Goal: Task Accomplishment & Management: Manage account settings

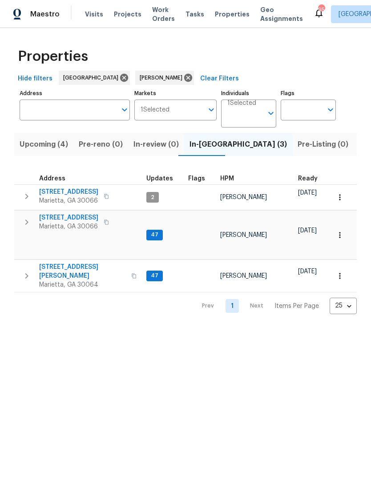
click at [73, 263] on span "3526 W Hampton Dr NW" at bounding box center [82, 272] width 87 height 18
click at [70, 212] on td "692 Suholden Cir Marietta, GA 30066" at bounding box center [78, 222] width 129 height 23
click at [72, 214] on span "692 Suholden Cir" at bounding box center [68, 217] width 59 height 9
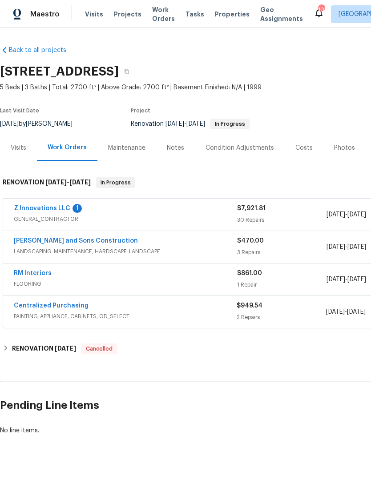
click at [43, 209] on link "Z Innovations LLC" at bounding box center [42, 208] width 56 height 6
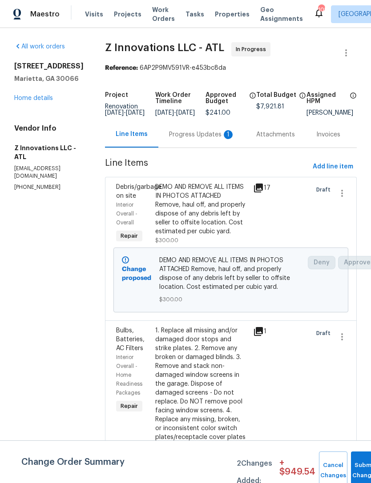
click at [194, 137] on div "Progress Updates 1" at bounding box center [202, 134] width 66 height 9
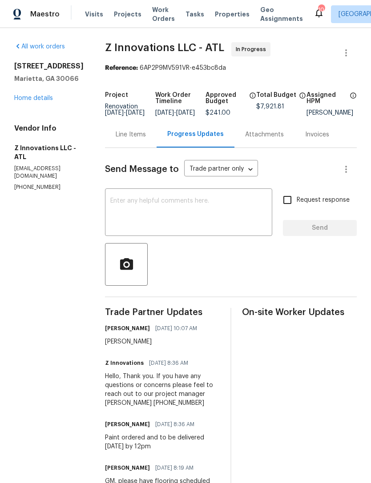
click at [36, 95] on link "Home details" at bounding box center [33, 98] width 39 height 6
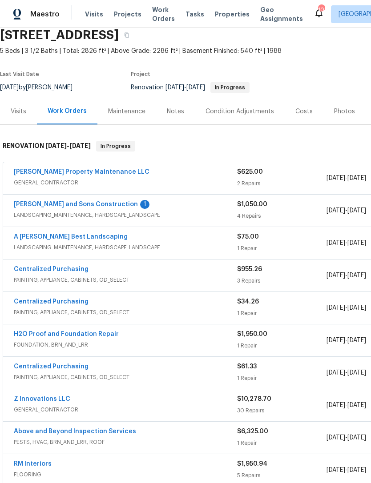
scroll to position [36, 0]
click at [71, 205] on link "[PERSON_NAME] and Sons Construction" at bounding box center [76, 204] width 124 height 6
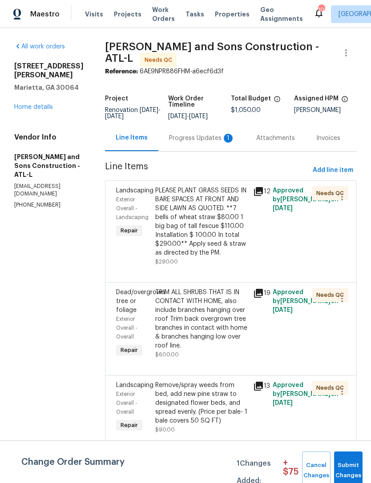
click at [188, 134] on div "Progress Updates 1" at bounding box center [202, 138] width 66 height 9
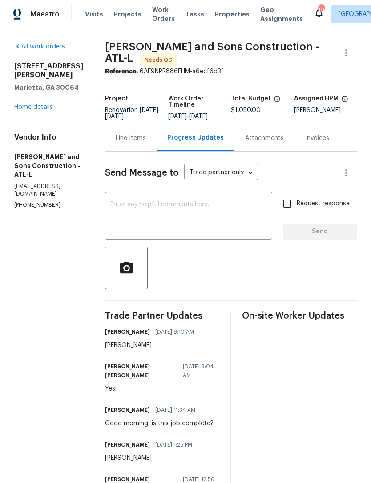
click at [45, 110] on link "Home details" at bounding box center [33, 107] width 39 height 6
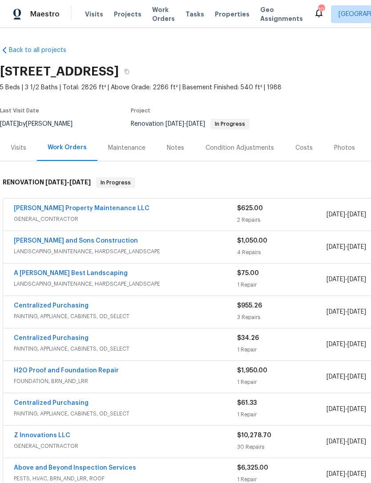
click at [19, 155] on div "Visits" at bounding box center [18, 148] width 37 height 26
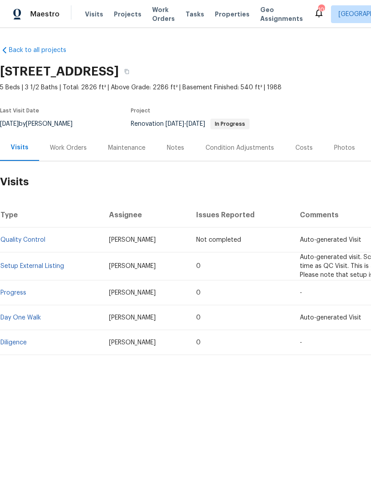
click at [69, 144] on div "Work Orders" at bounding box center [68, 148] width 37 height 9
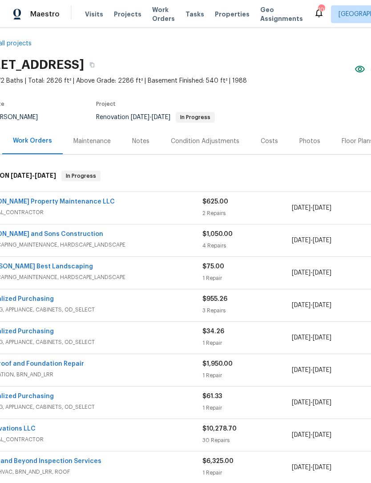
scroll to position [6, 24]
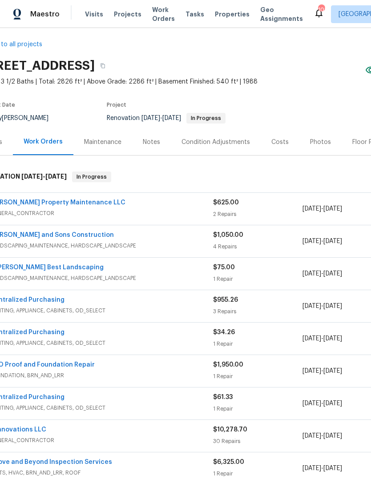
click at [118, 199] on div "Glen Property Maintenance LLC" at bounding box center [101, 203] width 223 height 11
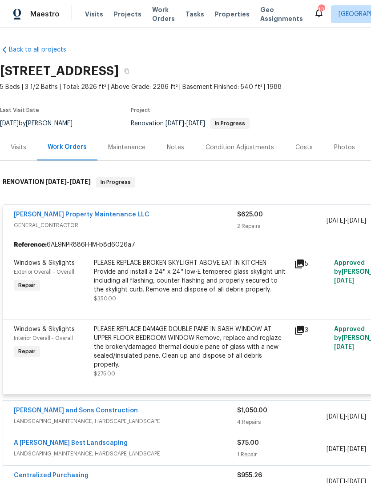
scroll to position [0, 0]
click at [68, 217] on link "[PERSON_NAME] Property Maintenance LLC" at bounding box center [82, 215] width 136 height 6
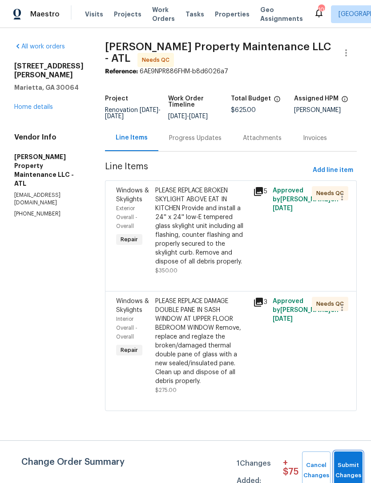
click at [351, 459] on button "Submit Changes" at bounding box center [348, 471] width 28 height 38
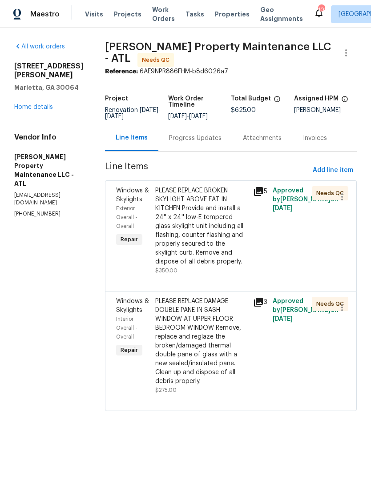
click at [40, 109] on link "Home details" at bounding box center [33, 107] width 39 height 6
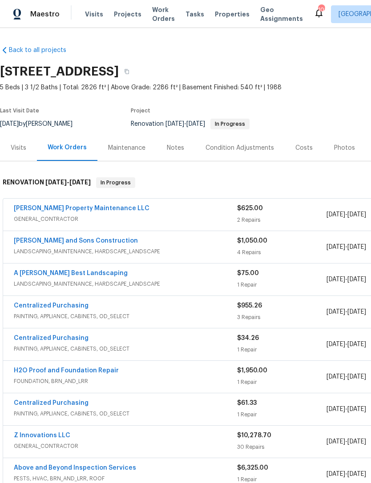
click at [17, 142] on div "Visits" at bounding box center [18, 148] width 37 height 26
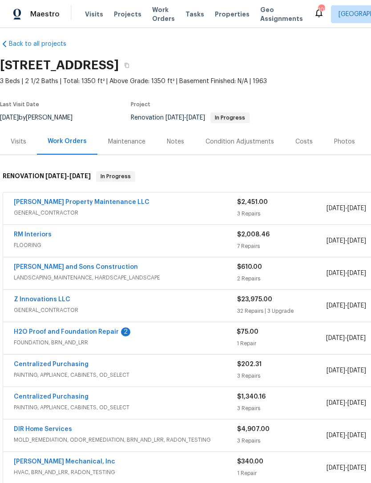
scroll to position [6, 0]
click at [79, 330] on link "H2O Proof and Foundation Repair" at bounding box center [66, 332] width 105 height 6
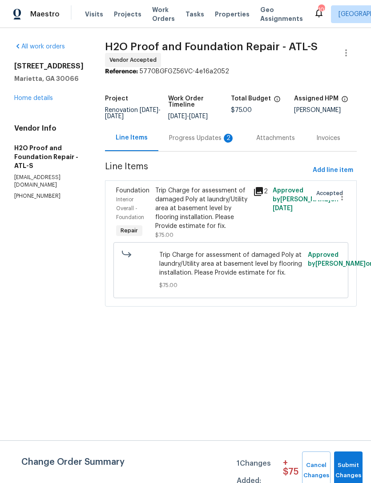
click at [184, 137] on div "Progress Updates 2" at bounding box center [202, 138] width 66 height 9
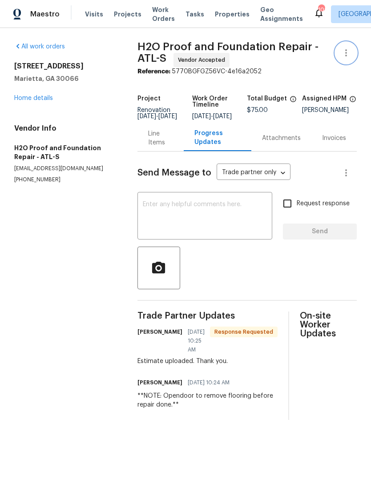
click at [348, 52] on icon "button" at bounding box center [346, 53] width 11 height 11
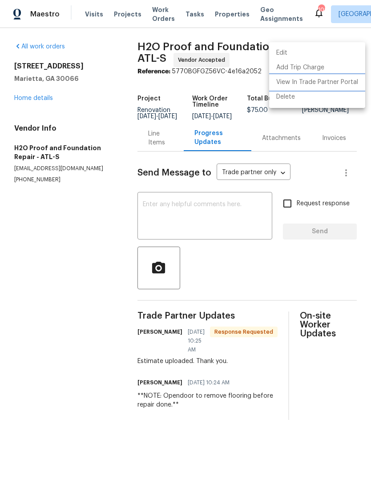
click at [335, 82] on li "View In Trade Partner Portal" at bounding box center [317, 82] width 96 height 15
click at [159, 140] on div at bounding box center [185, 241] width 371 height 483
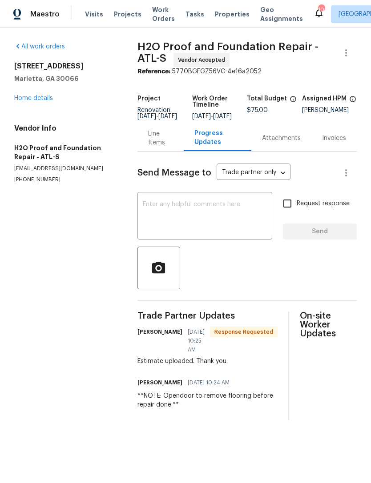
click at [154, 141] on div "Line Items" at bounding box center [160, 138] width 25 height 18
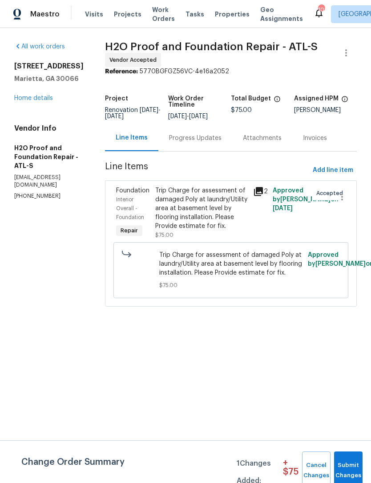
click at [116, 192] on span "Foundation" at bounding box center [132, 191] width 33 height 6
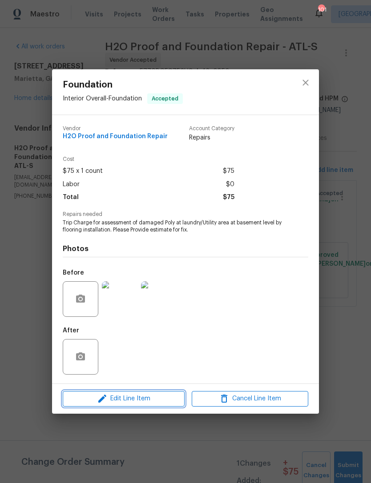
click at [139, 405] on span "Edit Line Item" at bounding box center [123, 399] width 117 height 11
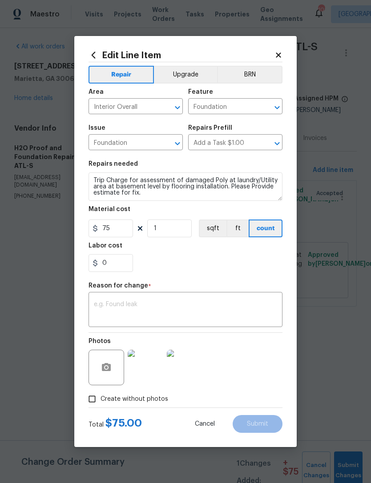
click at [165, 310] on textarea at bounding box center [185, 311] width 183 height 19
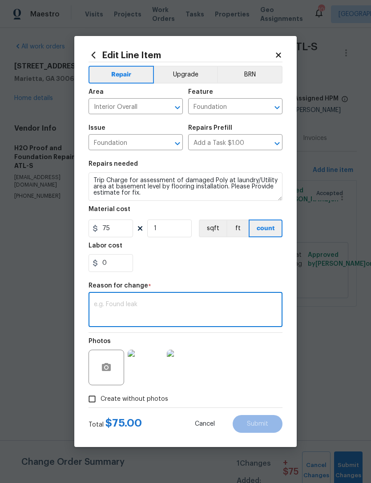
click at [160, 312] on textarea at bounding box center [185, 311] width 183 height 19
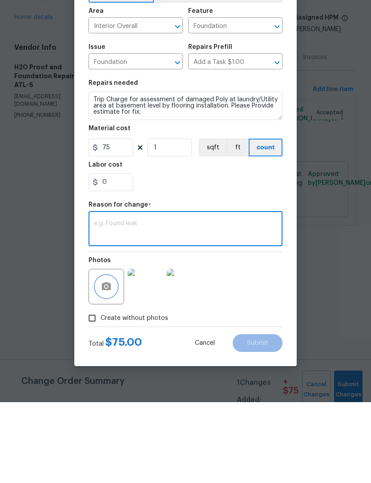
click at [109, 363] on icon "button" at bounding box center [106, 367] width 9 height 8
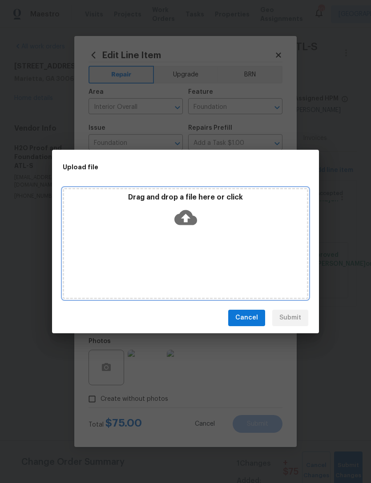
click at [240, 237] on div "Drag and drop a file here or click" at bounding box center [185, 243] width 245 height 111
click at [240, 243] on div "Drag and drop a file here or click" at bounding box center [185, 243] width 245 height 111
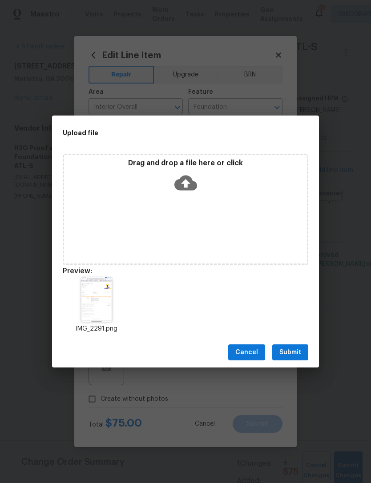
click at [292, 354] on span "Submit" at bounding box center [290, 352] width 22 height 11
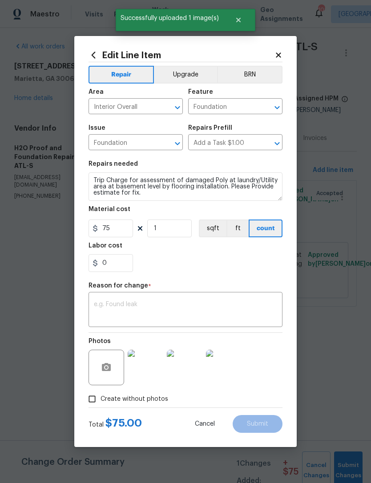
click at [121, 308] on textarea at bounding box center [185, 311] width 183 height 19
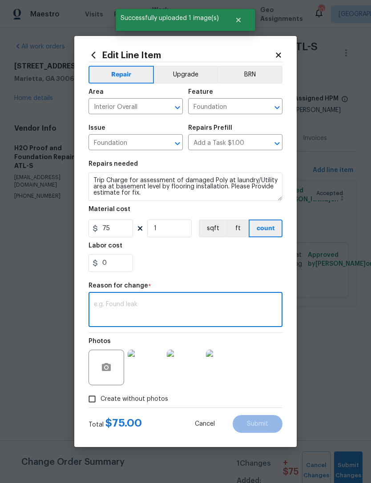
click at [122, 305] on textarea at bounding box center [185, 311] width 183 height 19
paste textarea "H2O will jackhammer to replace poly and concrete in areas where poly was cut wh…"
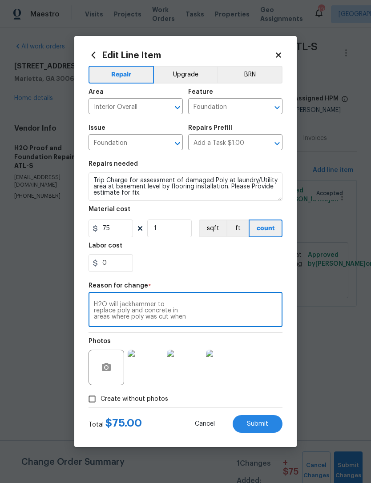
click at [99, 301] on div "H2O will jackhammer to replace poly and concrete in areas where poly was cut wh…" at bounding box center [185, 310] width 194 height 33
click at [102, 297] on div "H2O will jackhammer to replace poly and concrete in areas where poly was cut wh…" at bounding box center [185, 310] width 194 height 33
type textarea "H2O"
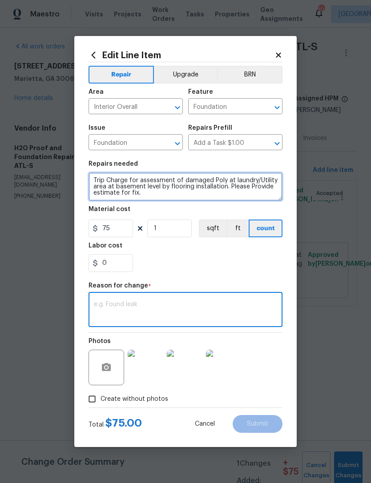
click at [153, 191] on textarea "Trip Charge for assessment of damaged Poly at laundry/Utility area at basement …" at bounding box center [185, 187] width 194 height 28
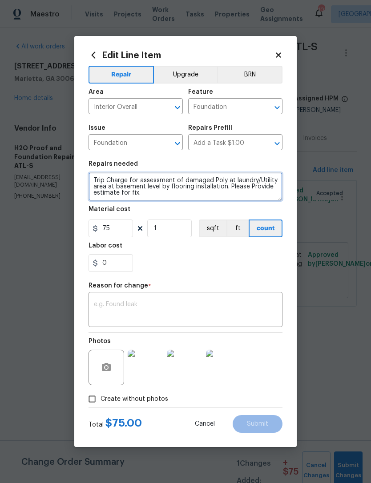
scroll to position [8, 0]
click at [101, 195] on textarea "Trip Charge for assessment of damaged Poly at laundry/Utility area at basement …" at bounding box center [185, 187] width 194 height 28
paste textarea "H2O will jackhammer to replace poly and concrete in areas where poly was cut wh…"
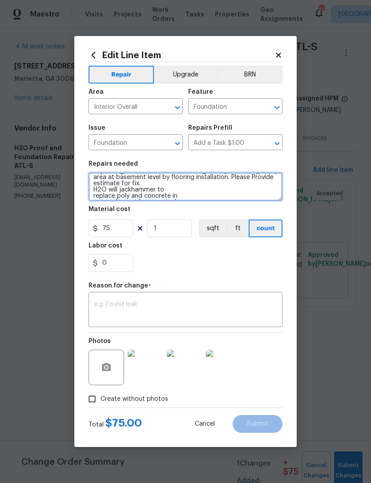
scroll to position [3, 0]
click at [154, 189] on textarea "Trip Charge for assessment of damaged Poly at laundry/Utility area at basement …" at bounding box center [185, 187] width 194 height 28
click at [94, 194] on textarea "Trip Charge for assessment of damaged Poly at laundry/Utility area at basement …" at bounding box center [185, 187] width 194 height 28
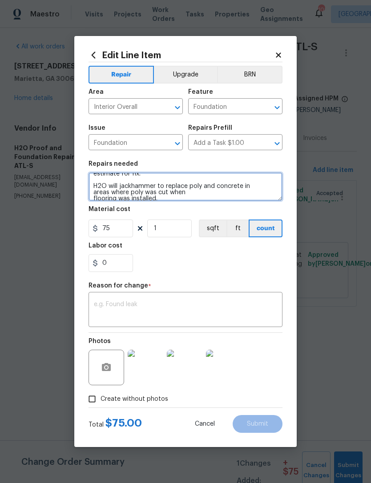
click at [93, 191] on textarea "Trip Charge for assessment of damaged Poly at laundry/Utility area at basement …" at bounding box center [185, 187] width 194 height 28
click at [92, 196] on textarea "Trip Charge for assessment of damaged Poly at laundry/Utility area at basement …" at bounding box center [185, 187] width 194 height 28
click at [91, 199] on textarea "Trip Charge for assessment of damaged Poly at laundry/Utility area at basement …" at bounding box center [185, 187] width 194 height 28
click at [193, 198] on textarea "Trip Charge for assessment of damaged Poly at laundry/Utility area at basement …" at bounding box center [185, 187] width 194 height 28
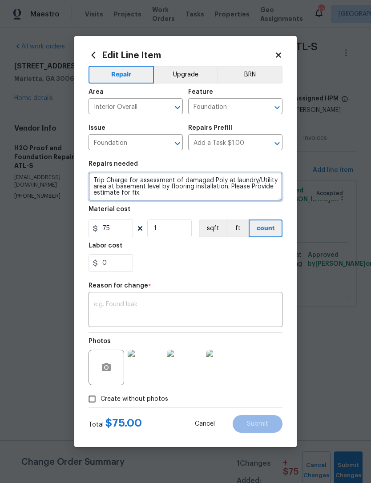
scroll to position [0, 0]
click at [94, 178] on textarea "Trip Charge for assessment of damaged Poly at laundry/Utility area at basement …" at bounding box center [185, 187] width 194 height 28
click at [99, 177] on textarea "Trip Charge for assessment of damaged Poly at laundry/Utility area at basement …" at bounding box center [185, 187] width 194 height 28
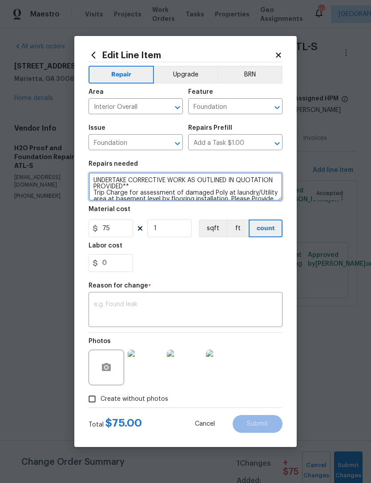
click at [93, 178] on textarea "UNDERTAKE CORRECTIVE WORK AS OUTLINED IN QUOTATION PROVIDED** Trip Charge for a…" at bounding box center [185, 187] width 194 height 28
click at [186, 188] on textarea "**UNDERTAKE CORRECTIVE WORK AS OUTLINED IN QUOTATION PROVIDED** Trip Charge for…" at bounding box center [185, 187] width 194 height 28
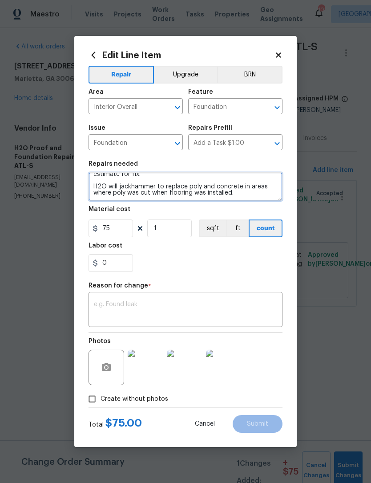
scroll to position [31, 0]
type textarea "**UNDERTAKE CORRECTIVE WORK AS OUTLINED IN QUOTATION PROVIDED** Trip Charge for…"
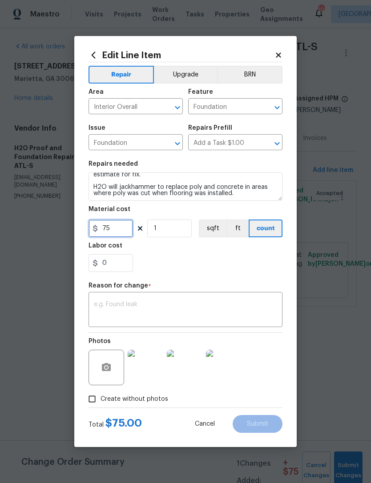
click at [117, 227] on input "75" at bounding box center [110, 229] width 44 height 18
type input "1500"
click at [222, 265] on div "0" at bounding box center [185, 263] width 194 height 18
click at [250, 312] on textarea at bounding box center [185, 311] width 183 height 19
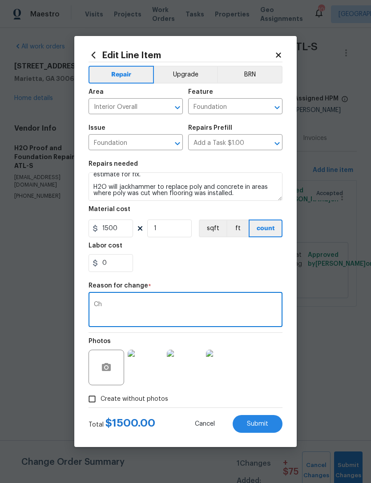
type textarea "C"
type textarea "R"
type textarea "Corrective work"
click at [221, 267] on div "0" at bounding box center [185, 263] width 194 height 18
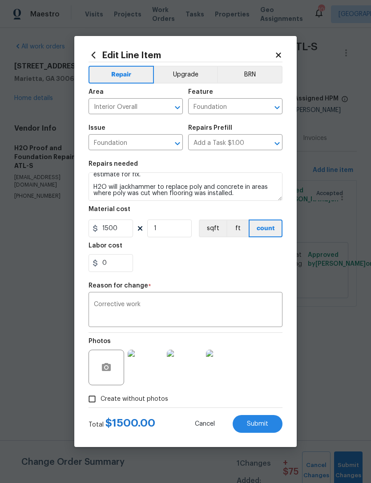
click at [264, 430] on button "Submit" at bounding box center [258, 424] width 50 height 18
type textarea "Trip Charge for assessment of damaged Poly at laundry/Utility area at basement …"
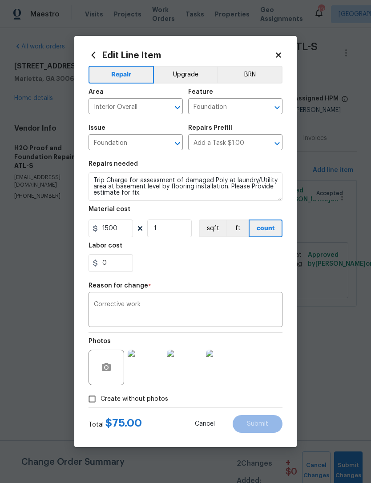
type input "75"
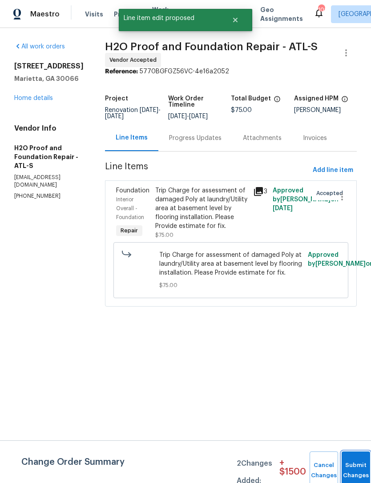
click at [352, 463] on button "Submit Changes" at bounding box center [356, 471] width 28 height 38
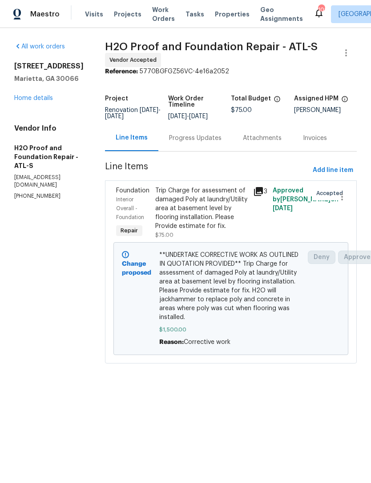
click at [28, 101] on link "Home details" at bounding box center [33, 98] width 39 height 6
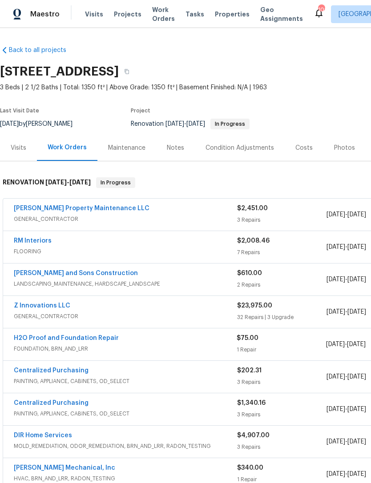
click at [20, 150] on div "Visits" at bounding box center [19, 148] width 16 height 9
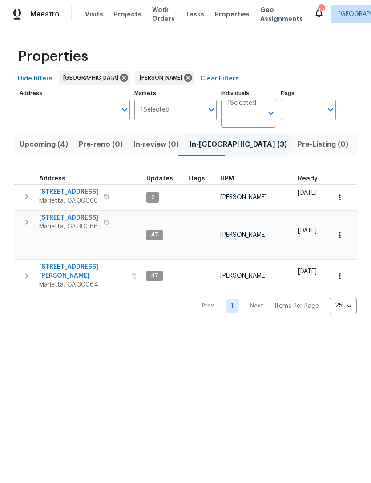
click at [84, 220] on span "[STREET_ADDRESS]" at bounding box center [68, 217] width 59 height 9
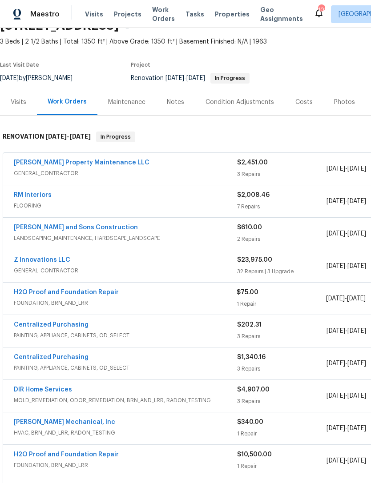
scroll to position [46, 0]
click at [101, 294] on link "H2O Proof and Foundation Repair" at bounding box center [66, 292] width 105 height 6
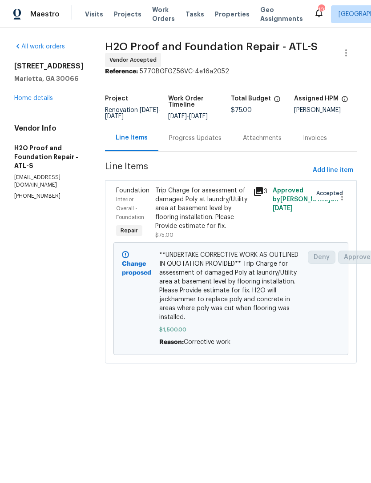
click at [169, 140] on div "Progress Updates" at bounding box center [195, 138] width 52 height 9
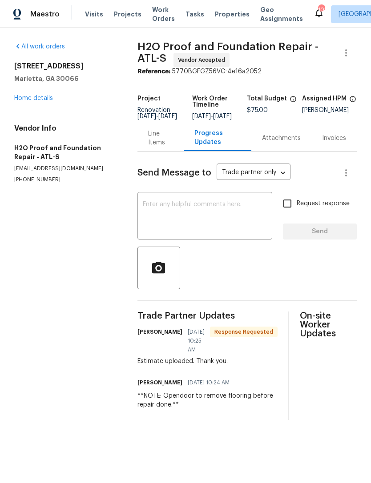
click at [217, 231] on textarea at bounding box center [205, 216] width 124 height 31
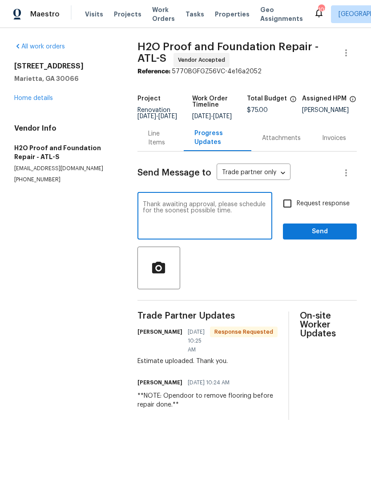
type textarea "Thank awaiting approval, please schedule for the soonest possible time."
click at [292, 209] on input "Request response" at bounding box center [287, 203] width 19 height 19
checkbox input "true"
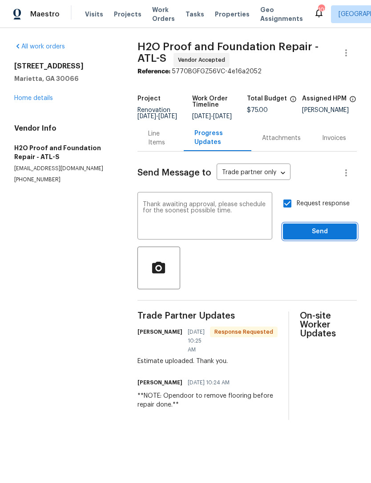
click at [318, 234] on span "Send" at bounding box center [320, 231] width 60 height 11
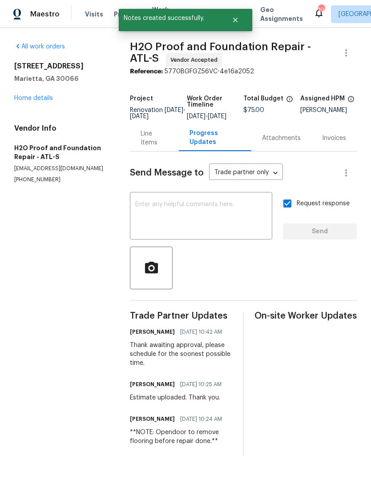
click at [34, 101] on link "Home details" at bounding box center [33, 98] width 39 height 6
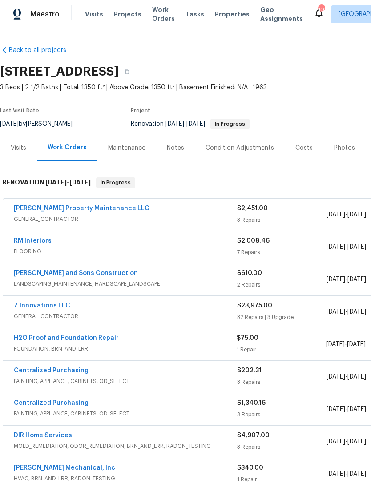
click at [22, 145] on div "Visits" at bounding box center [19, 148] width 16 height 9
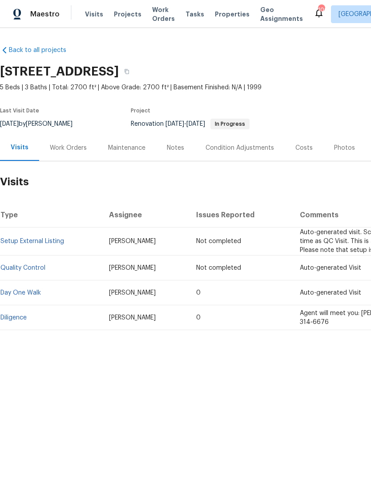
click at [68, 152] on div "Work Orders" at bounding box center [68, 148] width 37 height 9
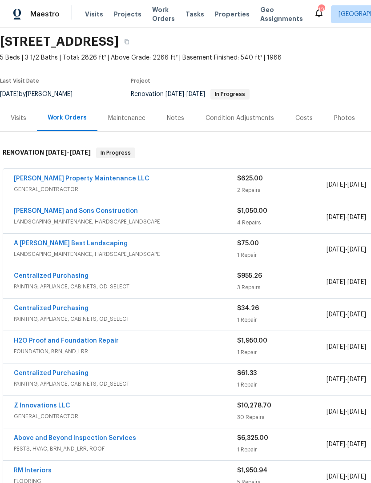
scroll to position [31, 0]
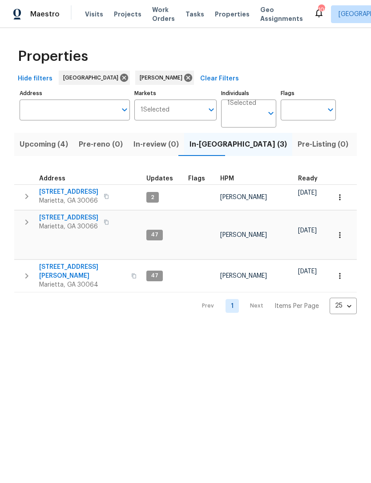
click at [45, 148] on span "Upcoming (4)" at bounding box center [44, 144] width 48 height 12
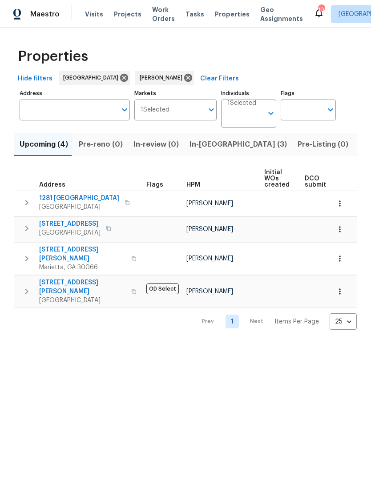
click at [337, 226] on icon "button" at bounding box center [339, 229] width 9 height 9
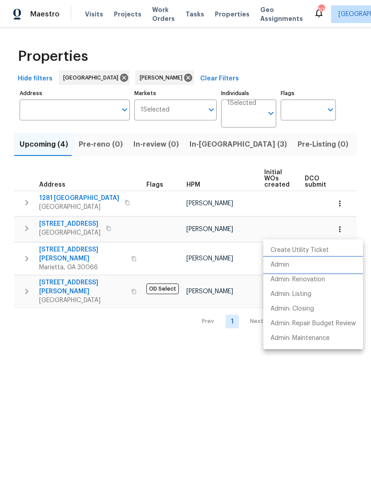
click at [285, 265] on p "Admin" at bounding box center [279, 265] width 19 height 9
click at [310, 145] on div at bounding box center [185, 241] width 371 height 483
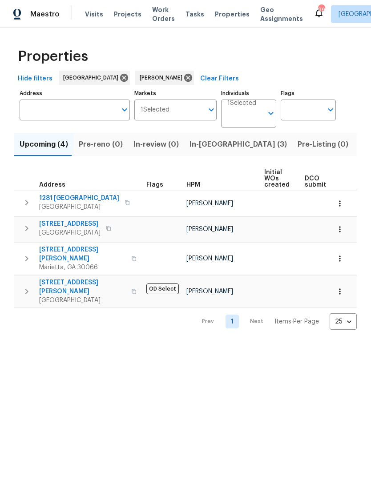
click at [359, 146] on span "Listed (13)" at bounding box center [377, 144] width 36 height 12
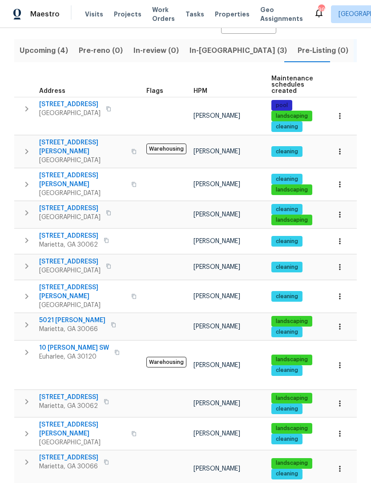
scroll to position [93, 0]
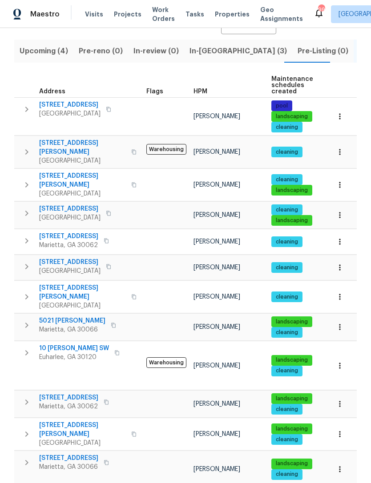
click at [76, 394] on span "[STREET_ADDRESS]" at bounding box center [68, 398] width 59 height 9
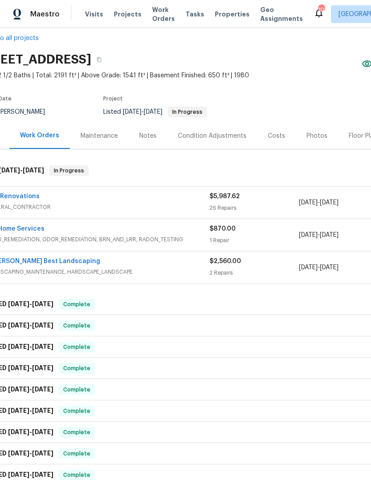
scroll to position [12, 23]
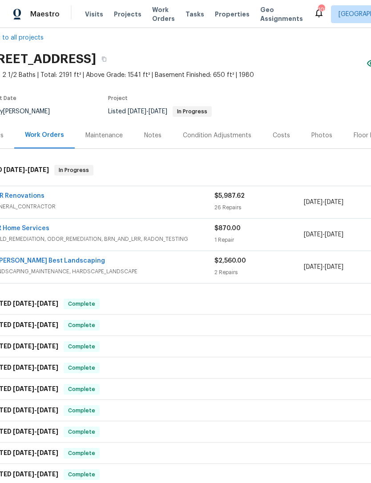
click at [55, 261] on link "A [PERSON_NAME] Best Landscaping" at bounding box center [48, 261] width 114 height 6
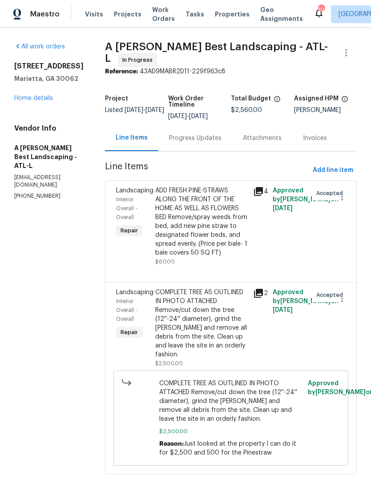
click at [216, 143] on div "Progress Updates" at bounding box center [195, 138] width 52 height 9
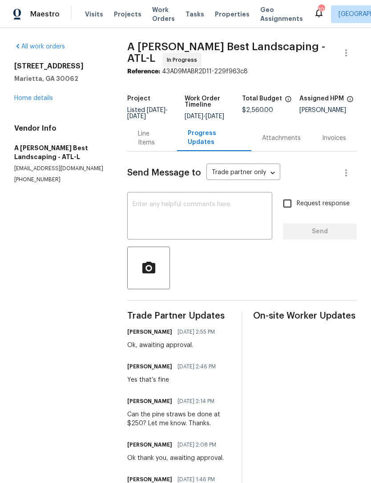
click at [147, 146] on div "Line Items" at bounding box center [152, 138] width 28 height 18
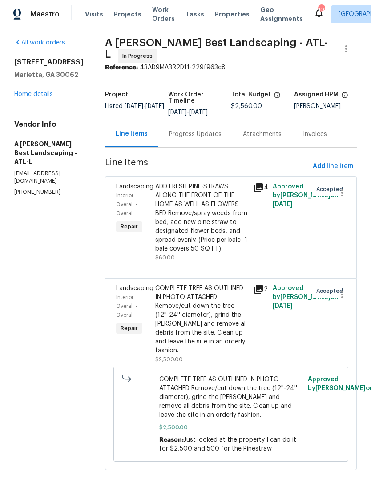
scroll to position [4, 0]
click at [215, 146] on div "Progress Updates" at bounding box center [195, 134] width 74 height 26
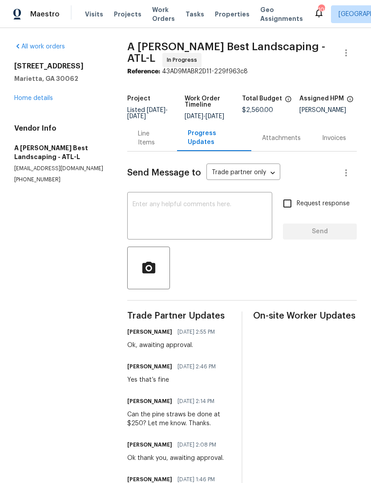
click at [36, 101] on link "Home details" at bounding box center [33, 98] width 39 height 6
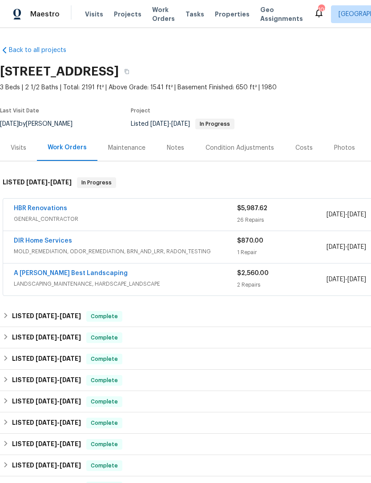
click at [155, 217] on span "GENERAL_CONTRACTOR" at bounding box center [125, 219] width 223 height 9
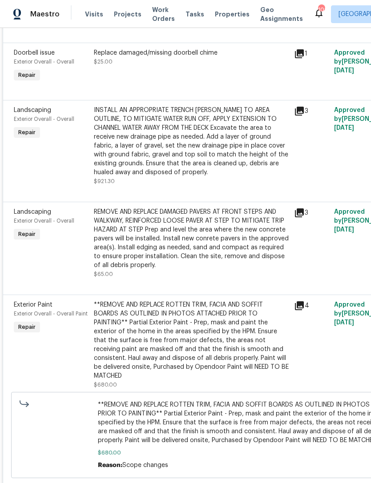
scroll to position [719, 0]
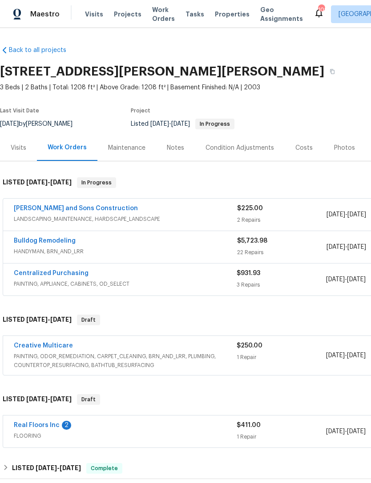
click at [59, 240] on link "Bulldog Remodeling" at bounding box center [45, 241] width 62 height 6
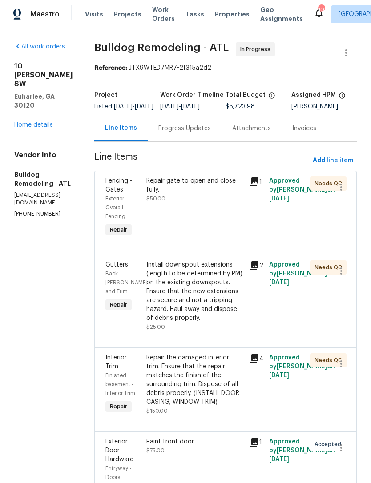
click at [195, 130] on div "Progress Updates" at bounding box center [184, 128] width 52 height 9
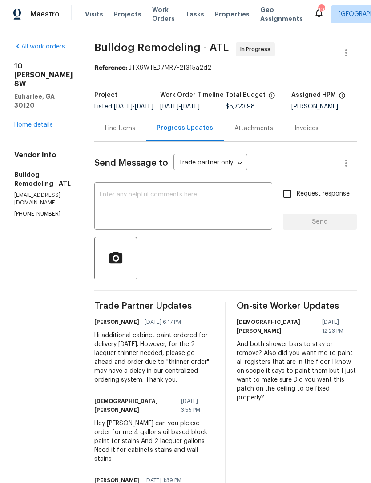
click at [131, 141] on div "Line Items" at bounding box center [120, 128] width 52 height 26
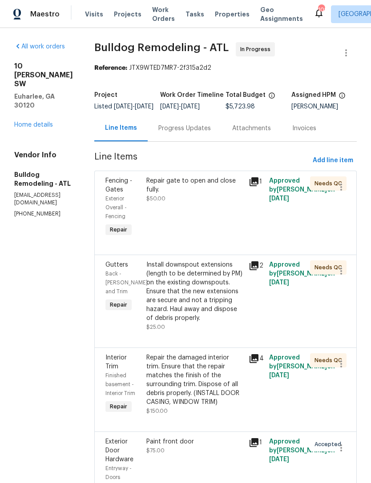
click at [41, 122] on link "Home details" at bounding box center [33, 125] width 39 height 6
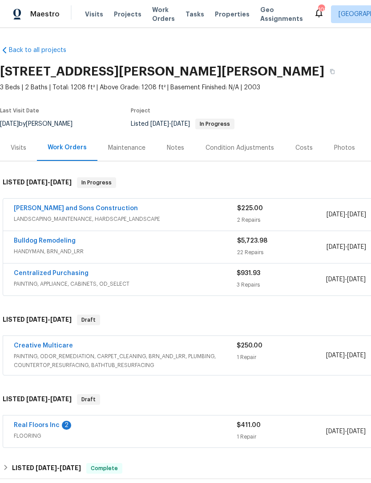
click at [45, 433] on span "FLOORING" at bounding box center [125, 436] width 223 height 9
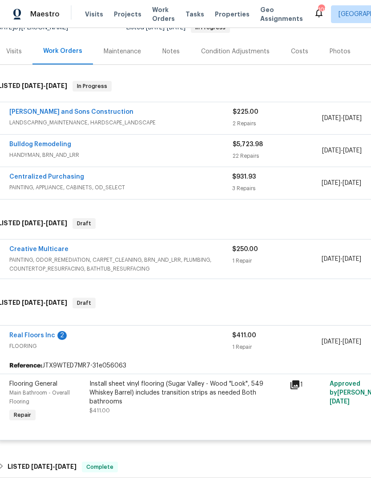
scroll to position [96, 5]
click at [171, 47] on div "Notes" at bounding box center [169, 51] width 17 height 9
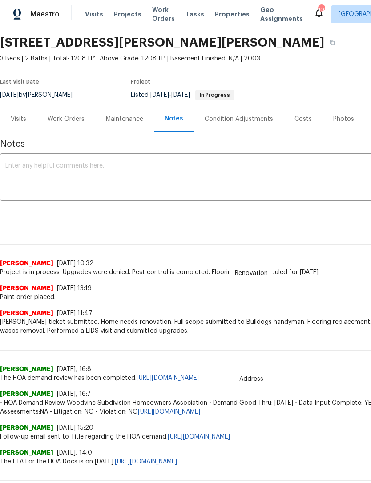
scroll to position [29, 0]
click at [71, 123] on div "Work Orders" at bounding box center [66, 119] width 37 height 9
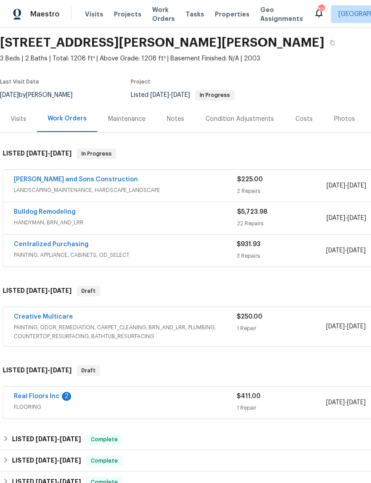
click at [49, 396] on link "Real Floors Inc" at bounding box center [37, 397] width 46 height 6
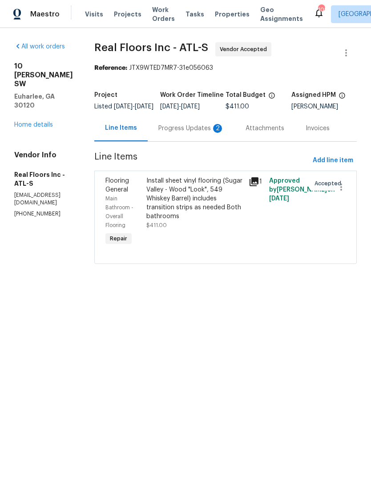
click at [195, 133] on div "Progress Updates 2" at bounding box center [191, 128] width 66 height 9
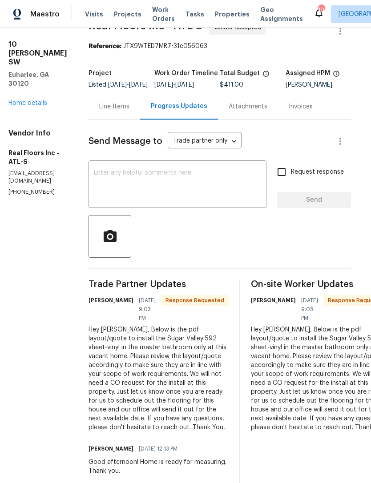
scroll to position [22, 5]
click at [177, 170] on textarea at bounding box center [177, 185] width 167 height 31
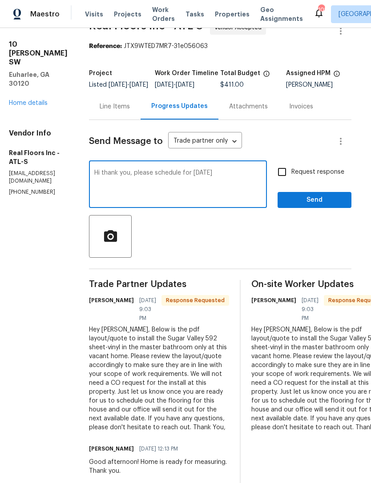
type textarea "Hi thank you, please schedule for Thursday 9/18"
click at [30, 42] on div "10 Jasmine Ln SW Euharlee, GA 30120 Home details" at bounding box center [38, 74] width 59 height 68
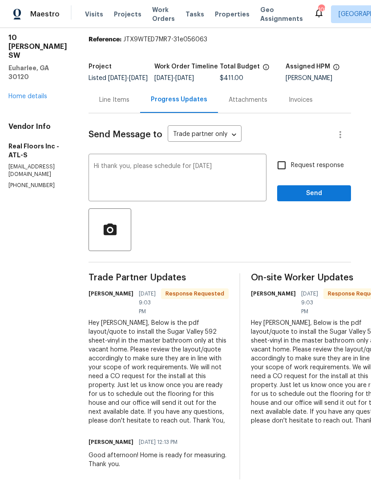
scroll to position [28, 5]
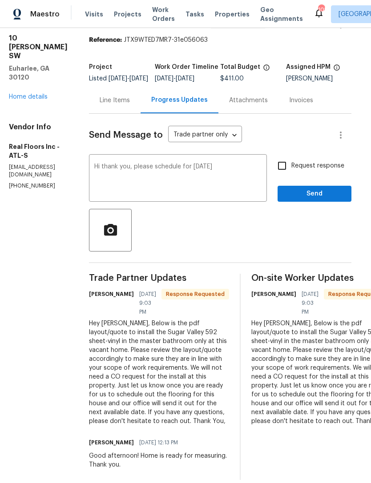
click at [281, 157] on input "Request response" at bounding box center [282, 166] width 19 height 19
checkbox input "true"
click at [315, 186] on button "Send" at bounding box center [314, 194] width 74 height 16
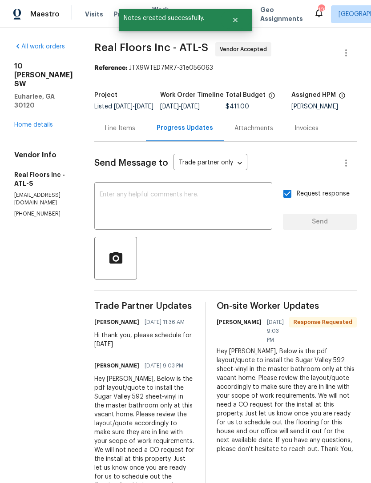
click at [42, 79] on div "10 Jasmine Ln SW Euharlee, GA 30120 Home details" at bounding box center [43, 96] width 59 height 68
click at [37, 122] on link "Home details" at bounding box center [33, 125] width 39 height 6
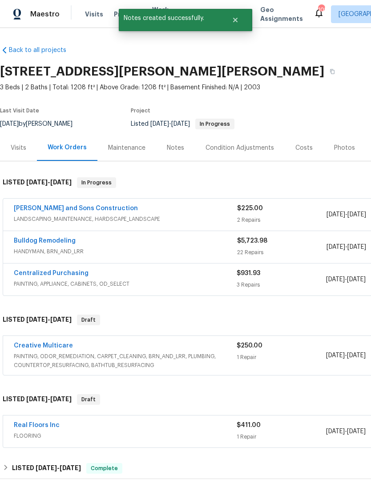
click at [60, 238] on link "Bulldog Remodeling" at bounding box center [45, 241] width 62 height 6
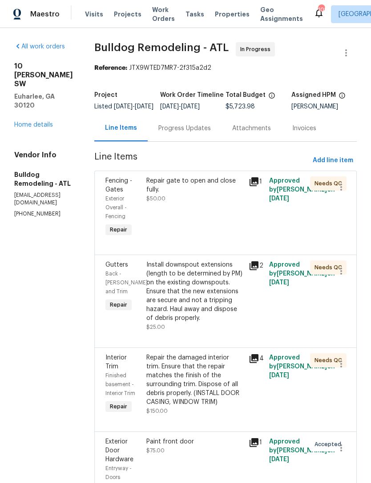
click at [194, 132] on div "Progress Updates" at bounding box center [184, 128] width 52 height 9
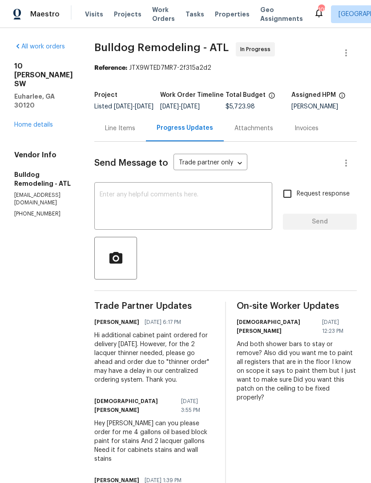
click at [198, 211] on textarea at bounding box center [183, 207] width 167 height 31
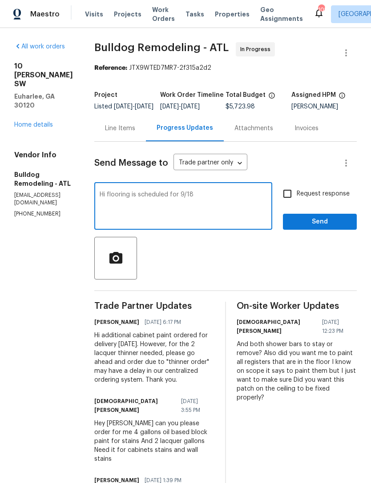
click at [118, 199] on textarea "Hi flooring is scheduled for 9/18" at bounding box center [183, 207] width 167 height 31
click at [217, 202] on textarea "Hi flooring is scheduled for 9/18" at bounding box center [183, 207] width 167 height 31
click at [186, 204] on textarea "Hi flooring is scheduled for 9/18, please have bathroom area prepared for insta…" at bounding box center [183, 207] width 167 height 31
click at [189, 198] on textarea "Hi flooring is scheduled for 9/18, please have bathroom area prepared for insta…" at bounding box center [183, 207] width 167 height 31
click at [154, 208] on textarea "Hi flooring is scheduled for Thursday 9/18, please have bathroom area prepared …" at bounding box center [183, 207] width 167 height 31
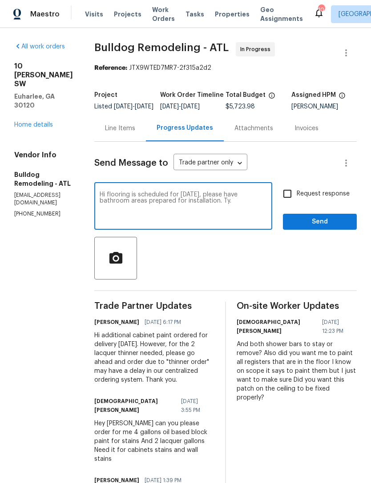
type textarea "Hi flooring is scheduled for Thursday 9/18, please have bathroom areas prepared…"
click at [283, 201] on input "Request response" at bounding box center [287, 194] width 19 height 19
checkbox input "true"
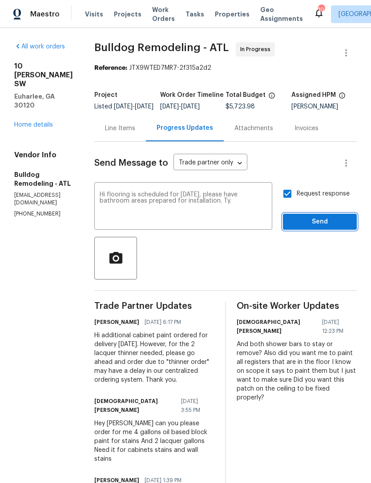
click at [314, 226] on span "Send" at bounding box center [320, 222] width 60 height 11
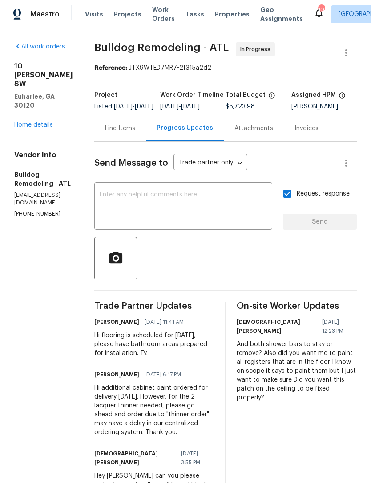
click at [35, 122] on link "Home details" at bounding box center [33, 125] width 39 height 6
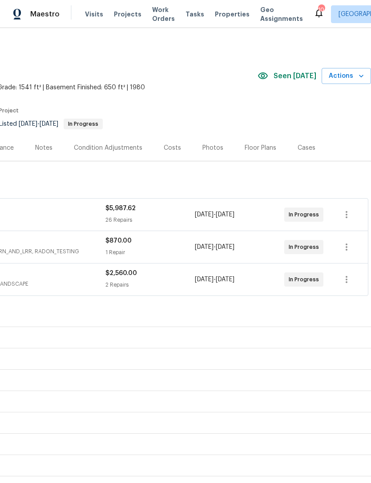
scroll to position [0, 132]
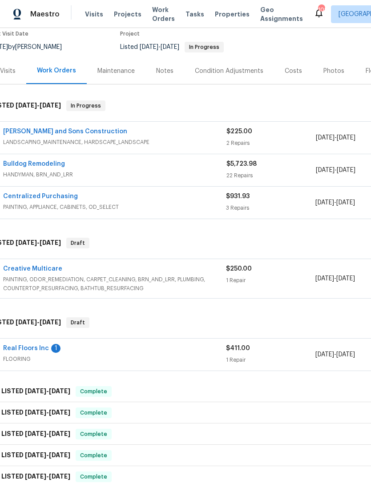
scroll to position [77, 12]
click at [41, 348] on link "Real Floors Inc" at bounding box center [25, 349] width 46 height 6
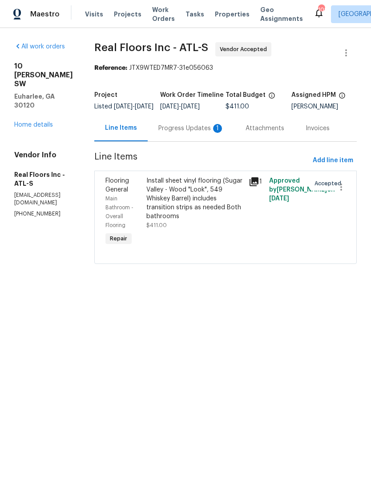
click at [199, 131] on div "Progress Updates 1" at bounding box center [191, 128] width 66 height 9
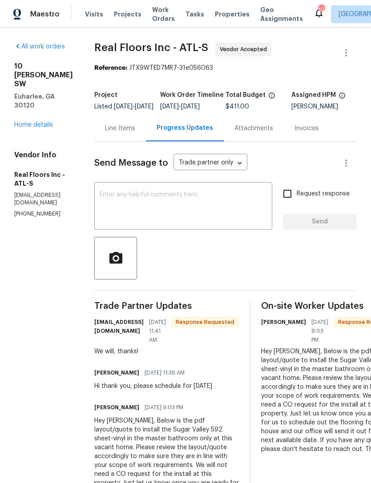
click at [200, 218] on textarea at bounding box center [183, 207] width 167 height 31
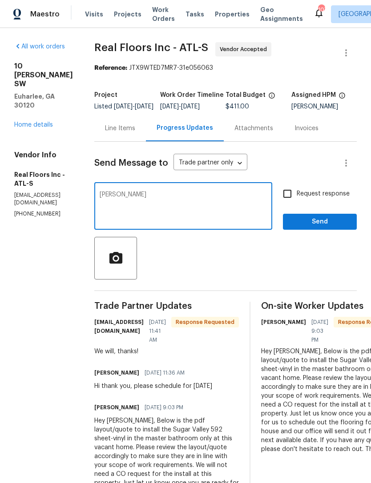
type textarea "[PERSON_NAME]"
click at [319, 228] on span "Send" at bounding box center [320, 222] width 60 height 11
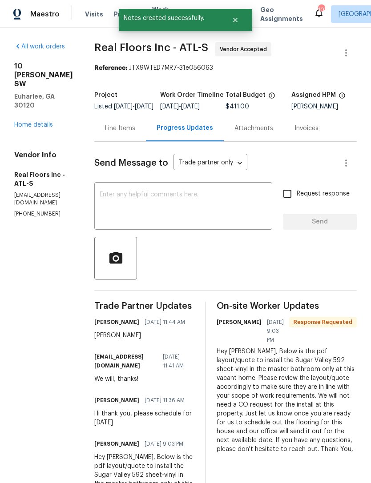
click at [38, 122] on link "Home details" at bounding box center [33, 125] width 39 height 6
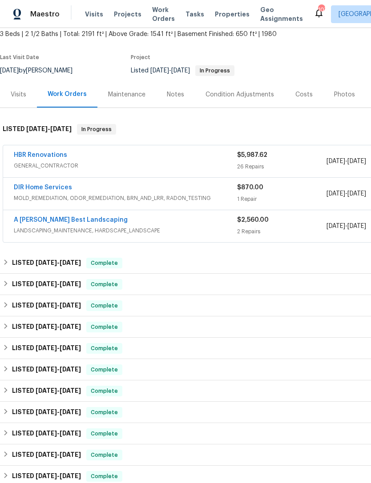
scroll to position [53, 0]
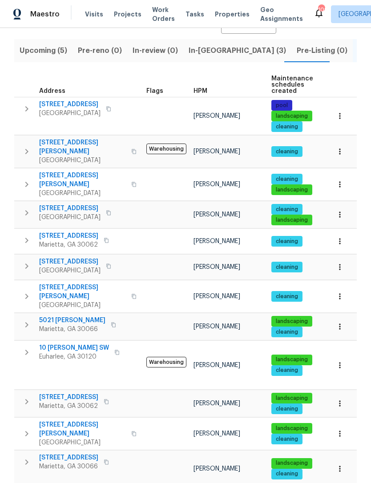
scroll to position [93, 0]
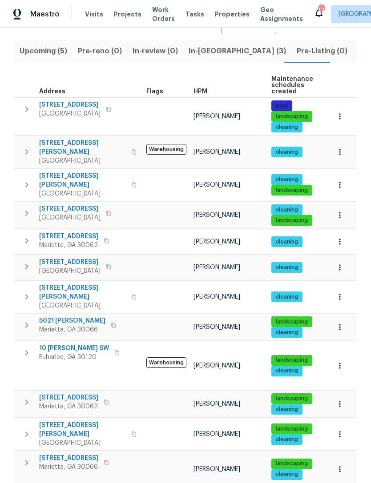
click at [80, 394] on span "[STREET_ADDRESS]" at bounding box center [68, 398] width 59 height 9
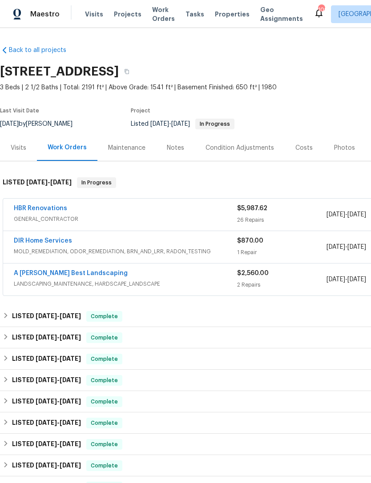
click at [48, 211] on link "HBR Renovations" at bounding box center [40, 208] width 53 height 6
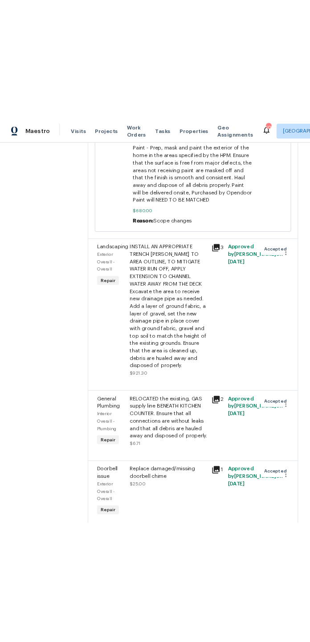
scroll to position [2103, 0]
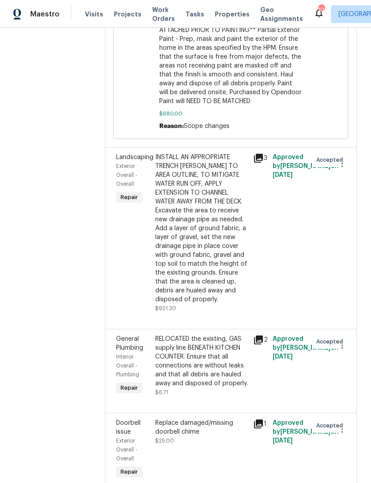
click at [261, 153] on icon at bounding box center [258, 158] width 11 height 11
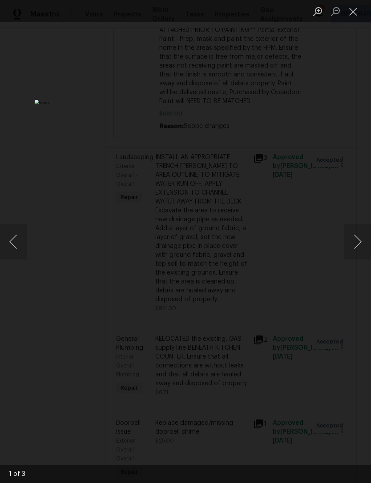
click at [252, 190] on img "Lightbox" at bounding box center [143, 241] width 217 height 283
click at [356, 244] on button "Next image" at bounding box center [357, 242] width 27 height 36
click at [355, 241] on button "Next image" at bounding box center [357, 242] width 27 height 36
click at [355, 12] on button "Close lightbox" at bounding box center [353, 12] width 18 height 16
